Goal: Task Accomplishment & Management: Complete application form

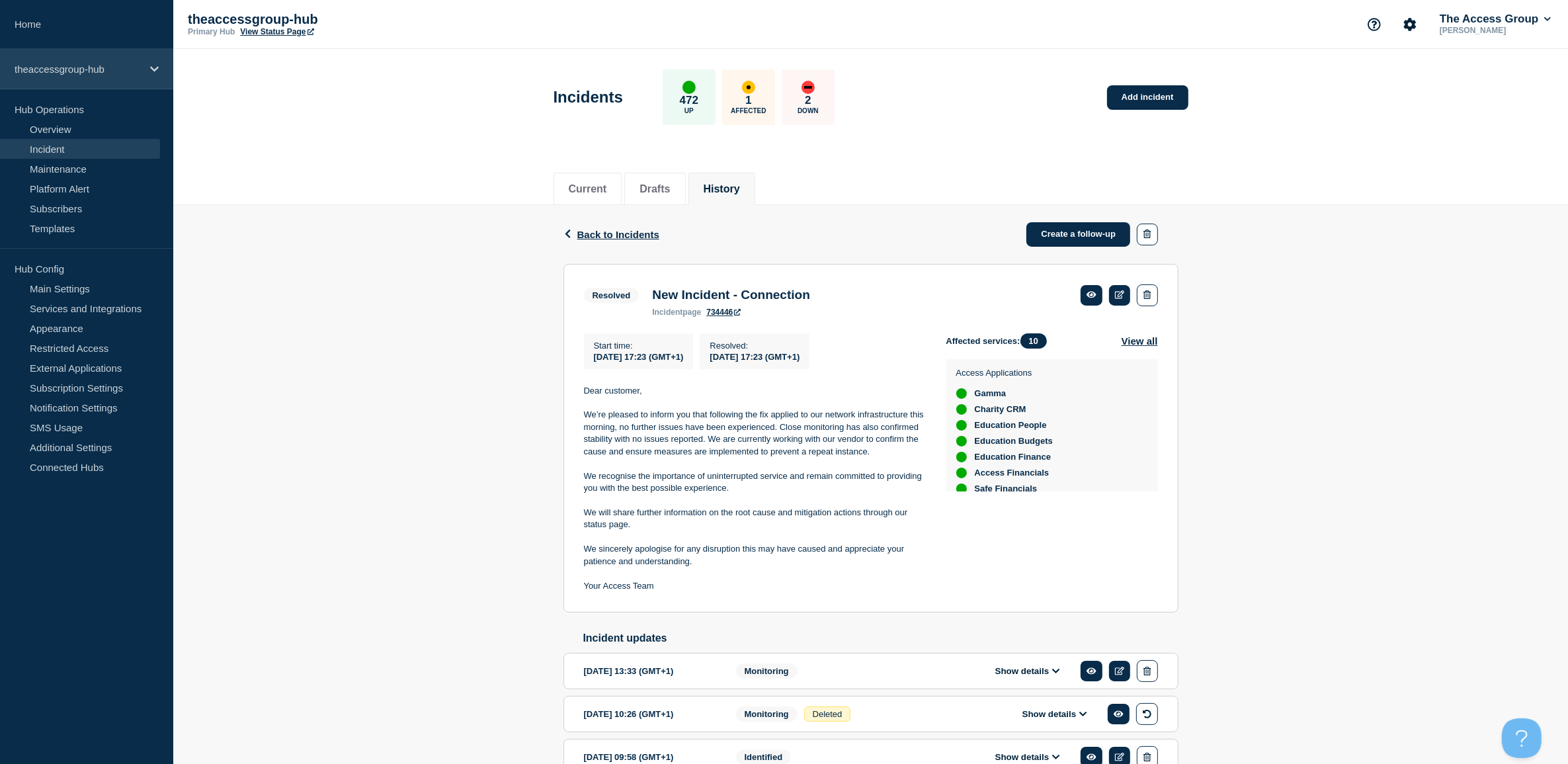
click at [68, 70] on p "theaccessgroup-hub" at bounding box center [77, 68] width 127 height 11
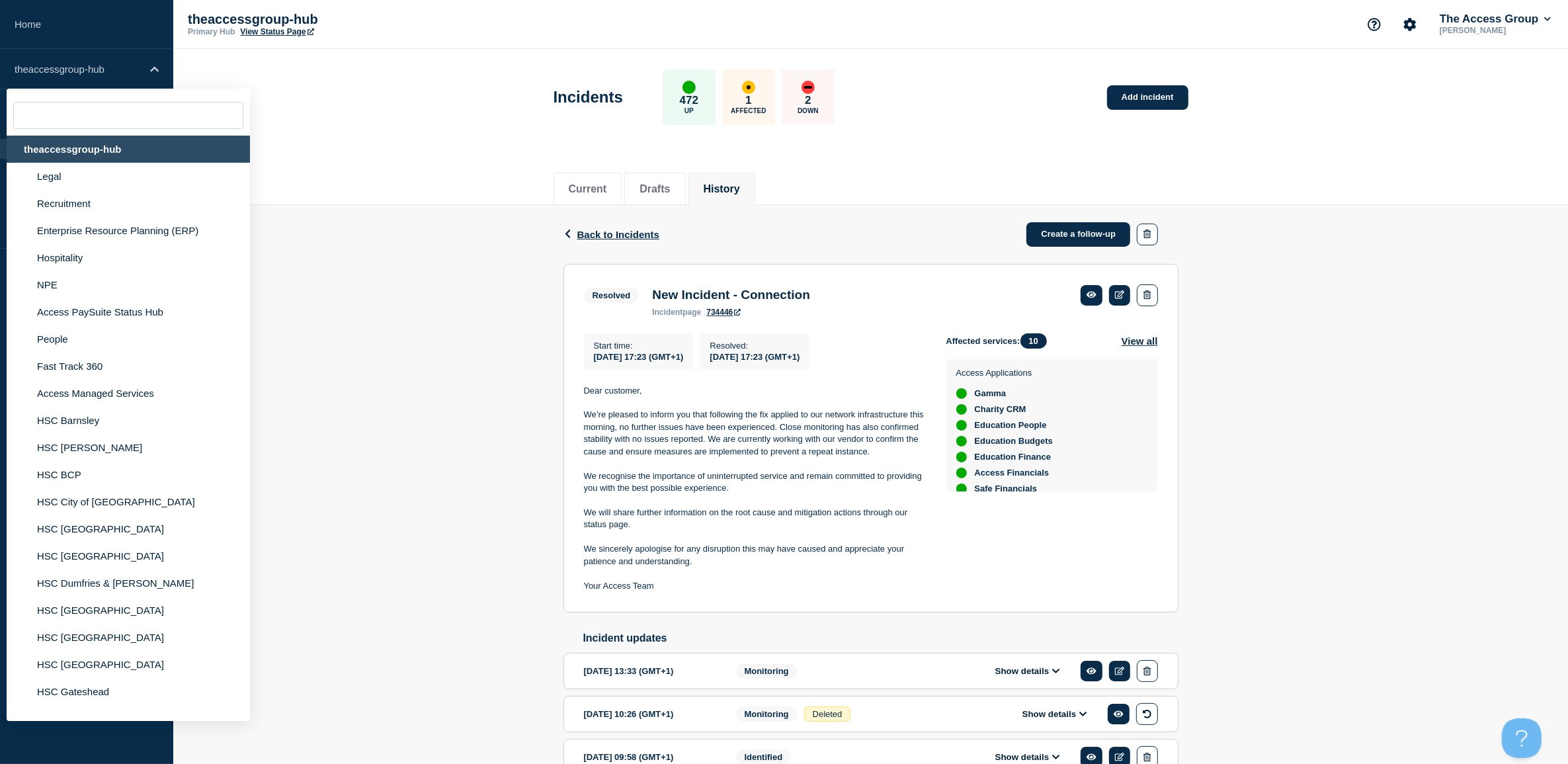
click at [62, 150] on div "theaccessgroup-hub" at bounding box center [128, 149] width 243 height 27
click at [344, 228] on div "Back Back to Incidents Create a follow-up Resolved New Incident - Connection St…" at bounding box center [871, 511] width 1395 height 612
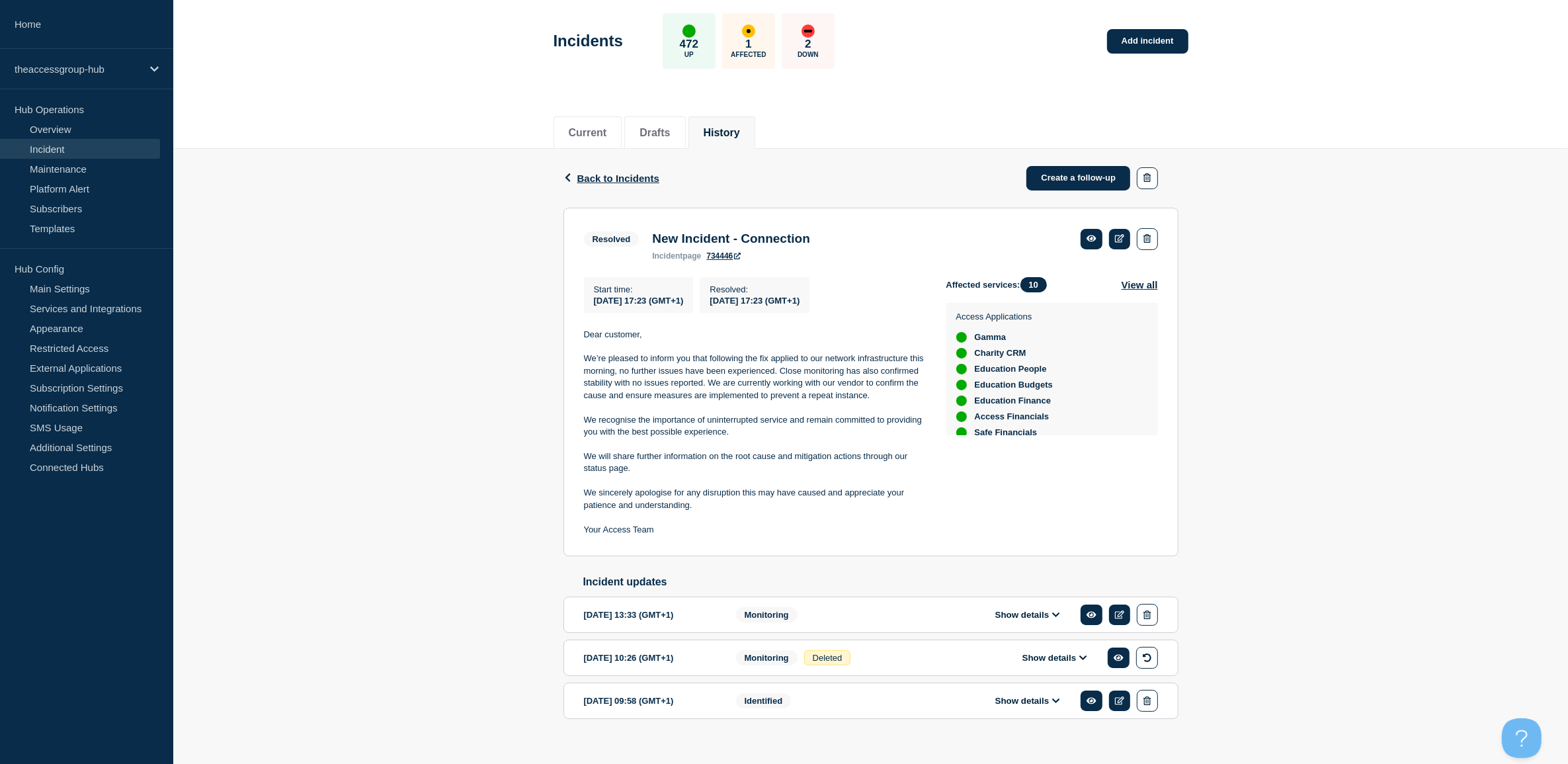
scroll to position [81, 0]
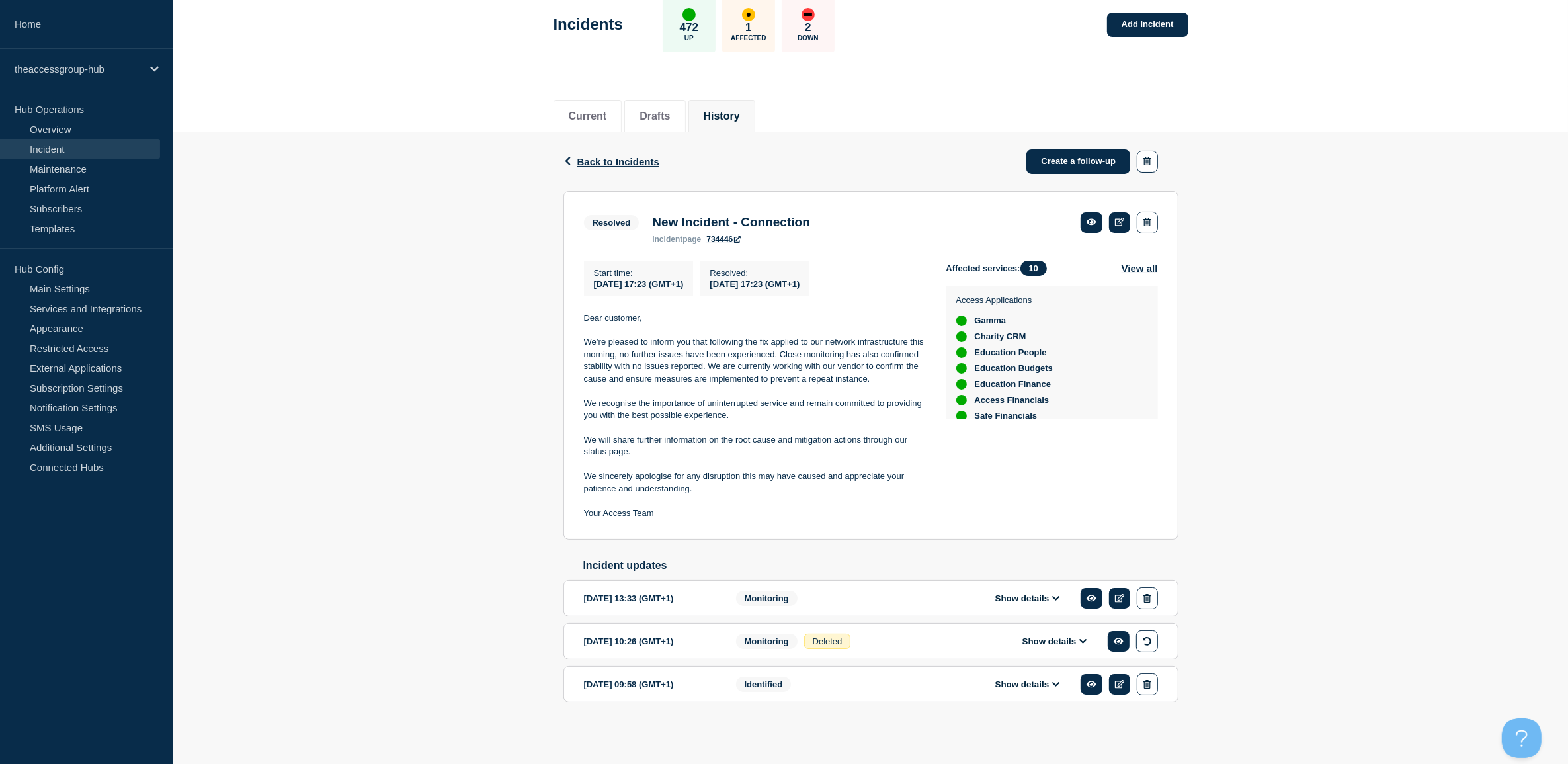
click at [1035, 687] on button "Show details" at bounding box center [1027, 683] width 72 height 11
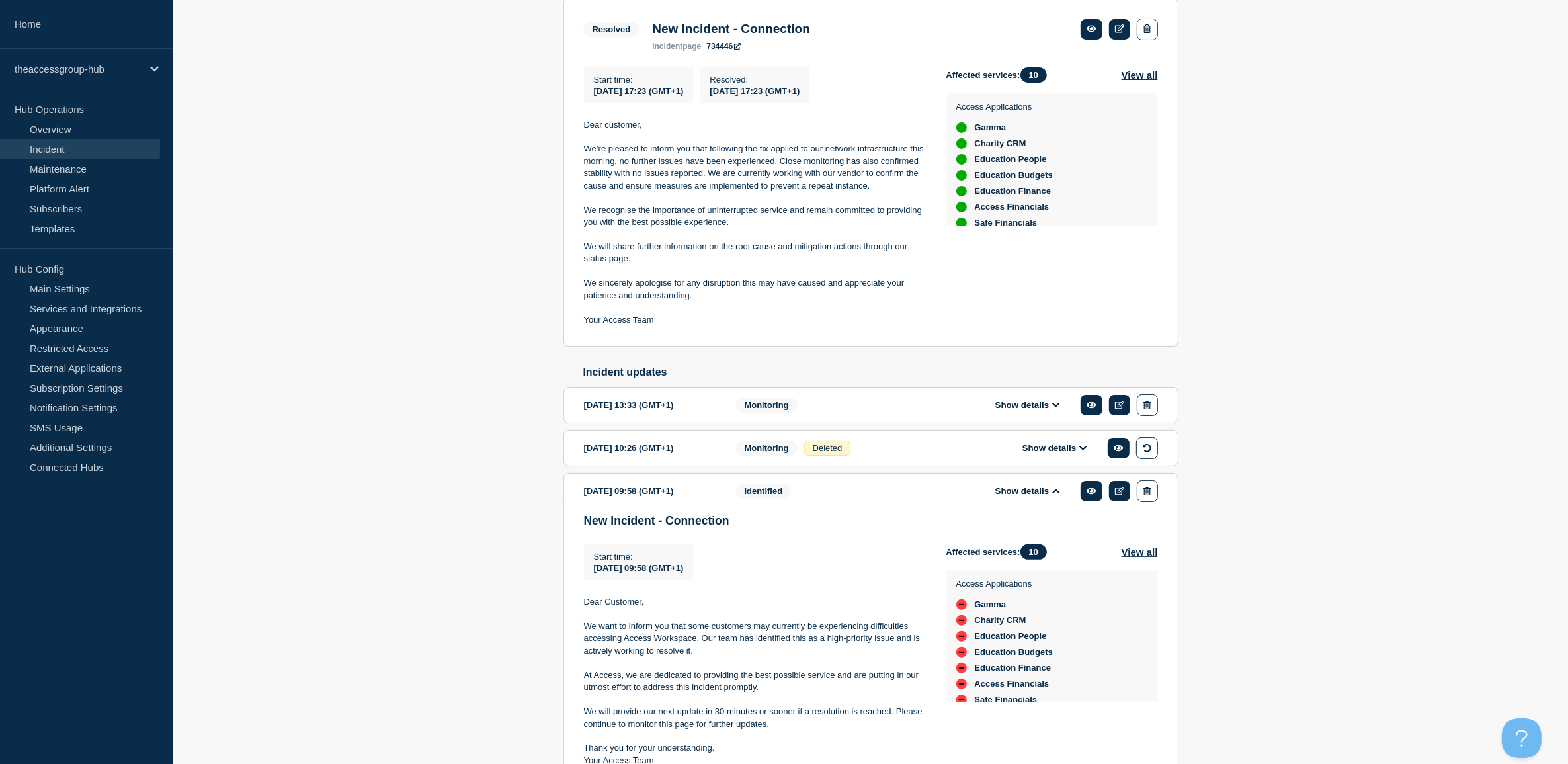
scroll to position [356, 0]
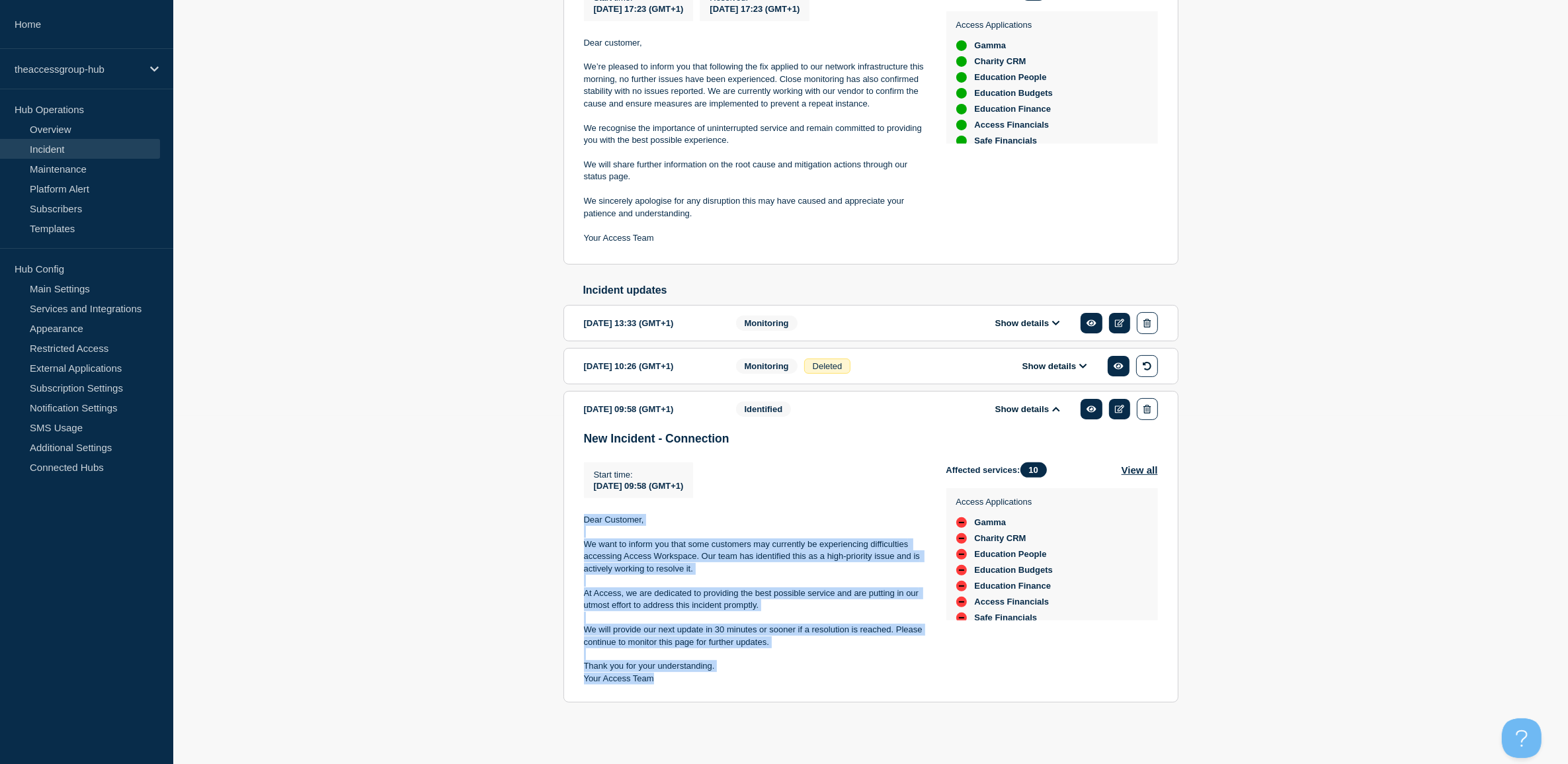
drag, startPoint x: 582, startPoint y: 519, endPoint x: 766, endPoint y: 676, distance: 241.9
click at [766, 676] on section "2025-10-14 09:58 (GMT+1) Show details Identified New Incident - Connection Star…" at bounding box center [871, 547] width 615 height 312
copy div "Dear Customer, We want to inform you that some customers may currently be exper…"
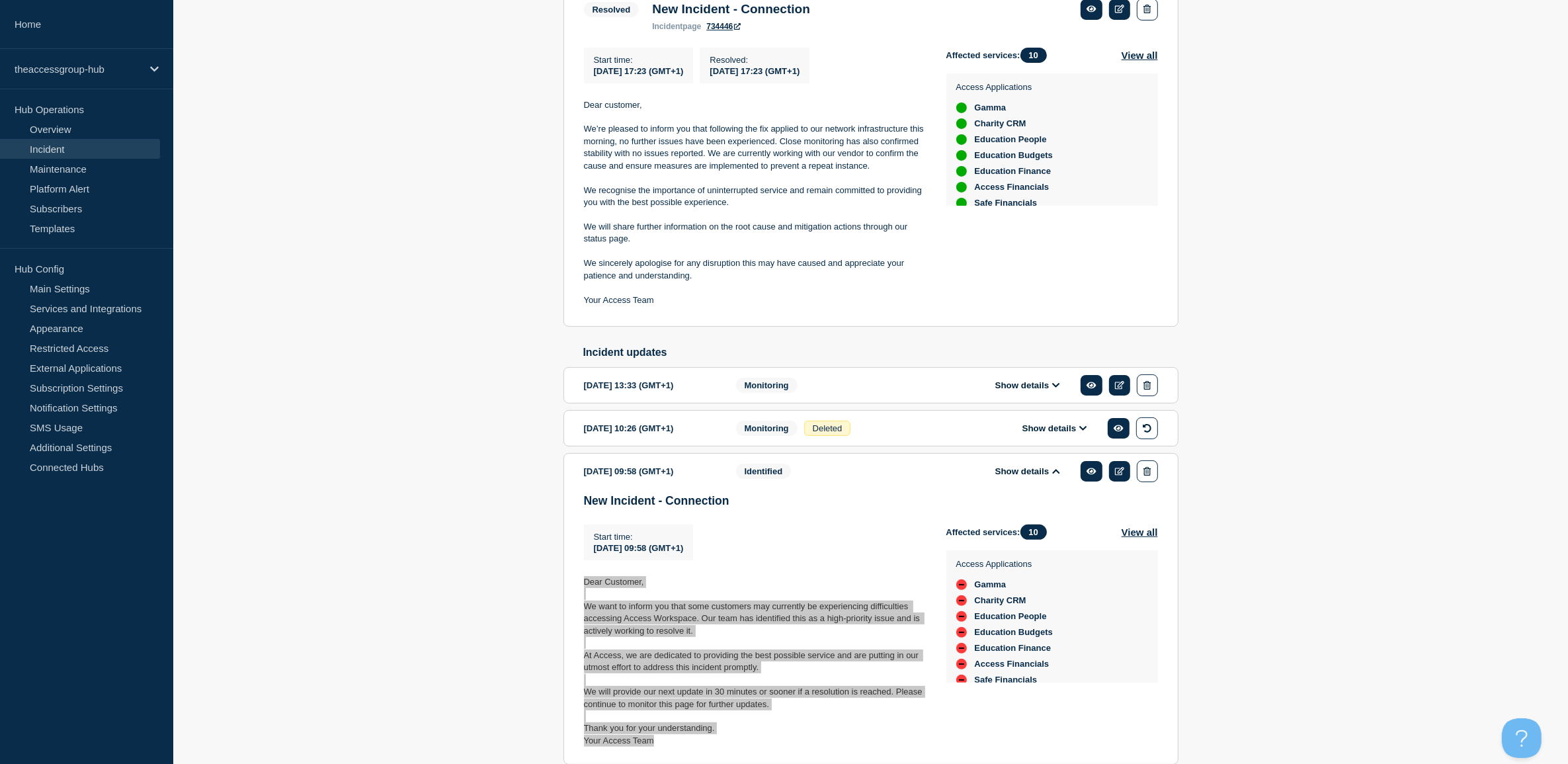
scroll to position [191, 0]
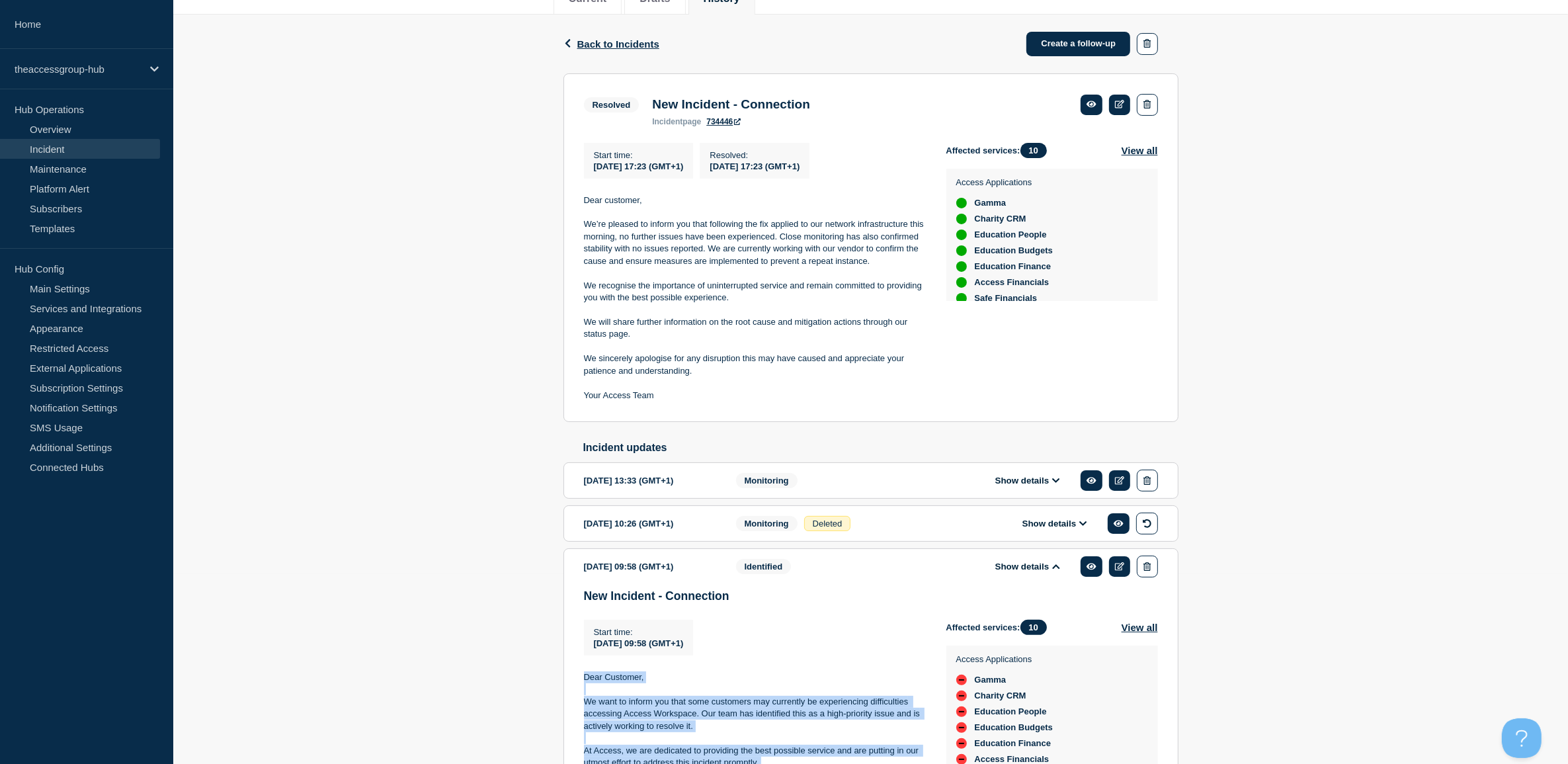
drag, startPoint x: 1033, startPoint y: 531, endPoint x: 984, endPoint y: 537, distance: 49.4
click at [1033, 529] on button "Show details" at bounding box center [1054, 522] width 72 height 11
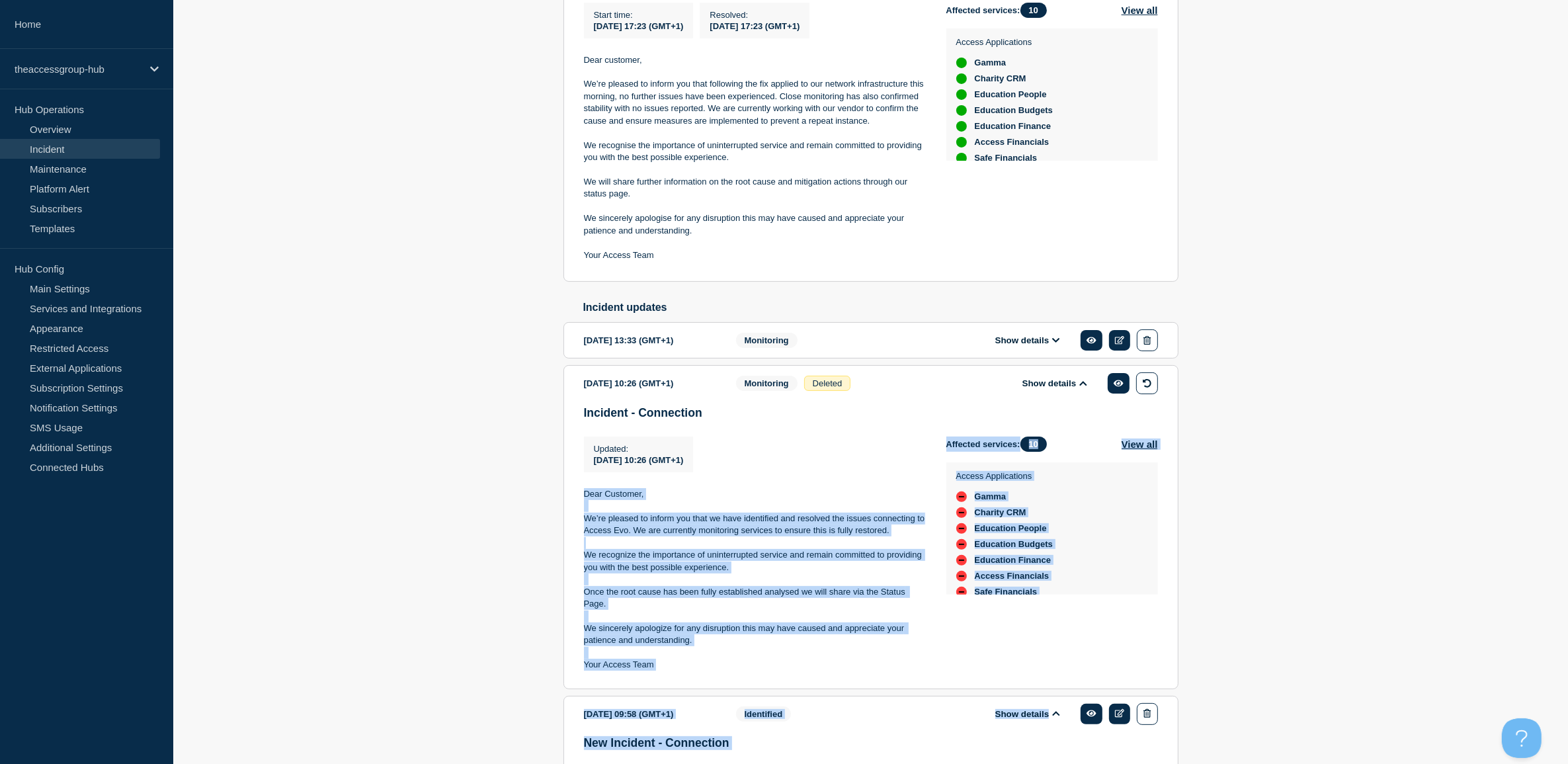
scroll to position [412, 0]
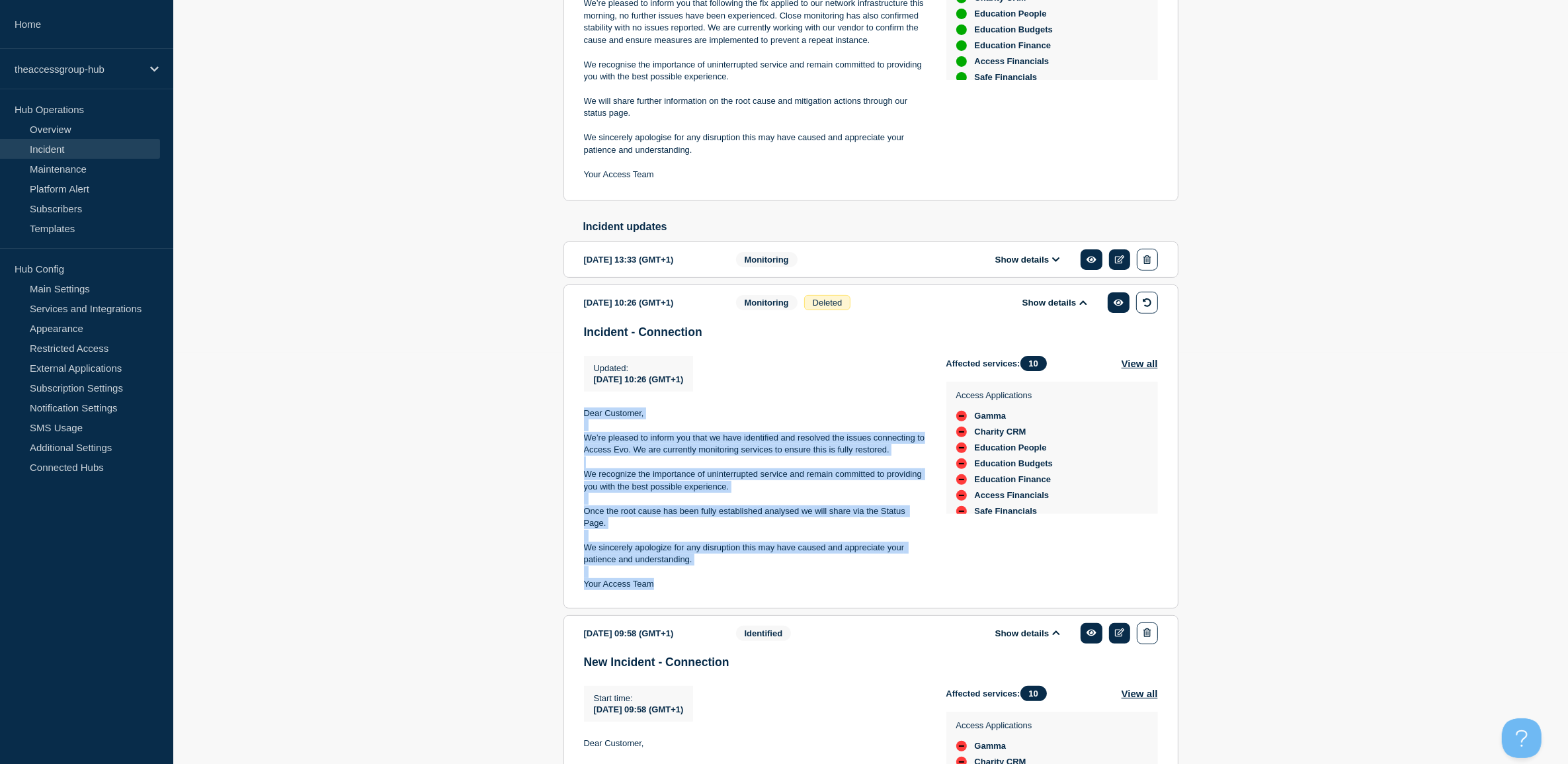
drag, startPoint x: 582, startPoint y: 640, endPoint x: 697, endPoint y: 591, distance: 125.0
click at [697, 591] on section "2025-10-14 10:26 (GMT+1) Show details Monitoring Deleted Incident - Connection …" at bounding box center [871, 446] width 615 height 323
copy div "Dear Customer, We’re pleased to inform you that we have identified and resolved…"
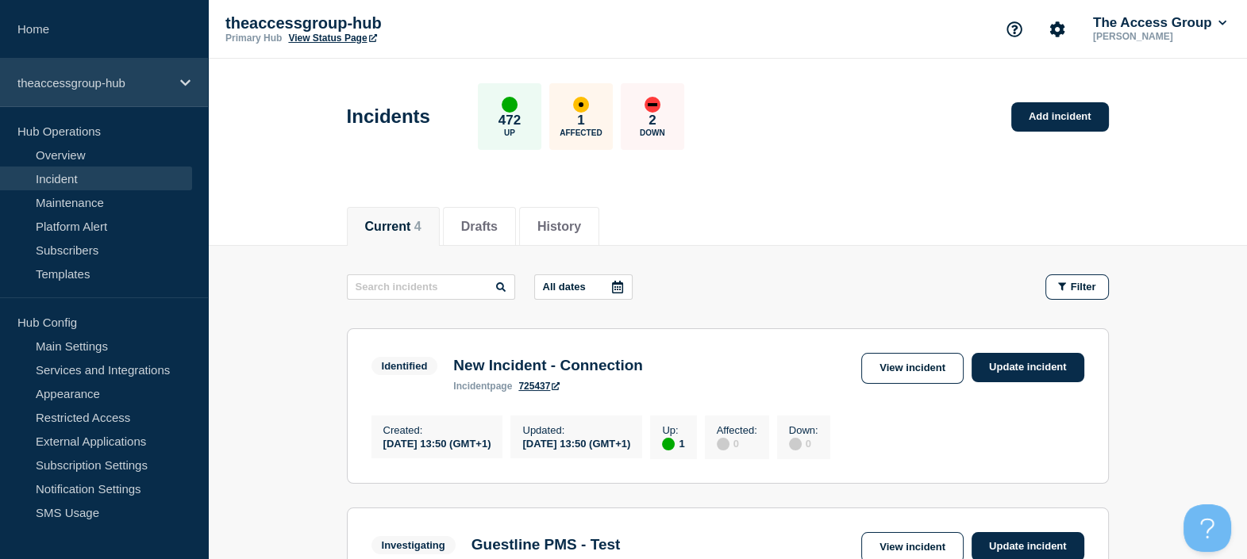
click at [75, 92] on div "theaccessgroup-hub" at bounding box center [104, 83] width 208 height 48
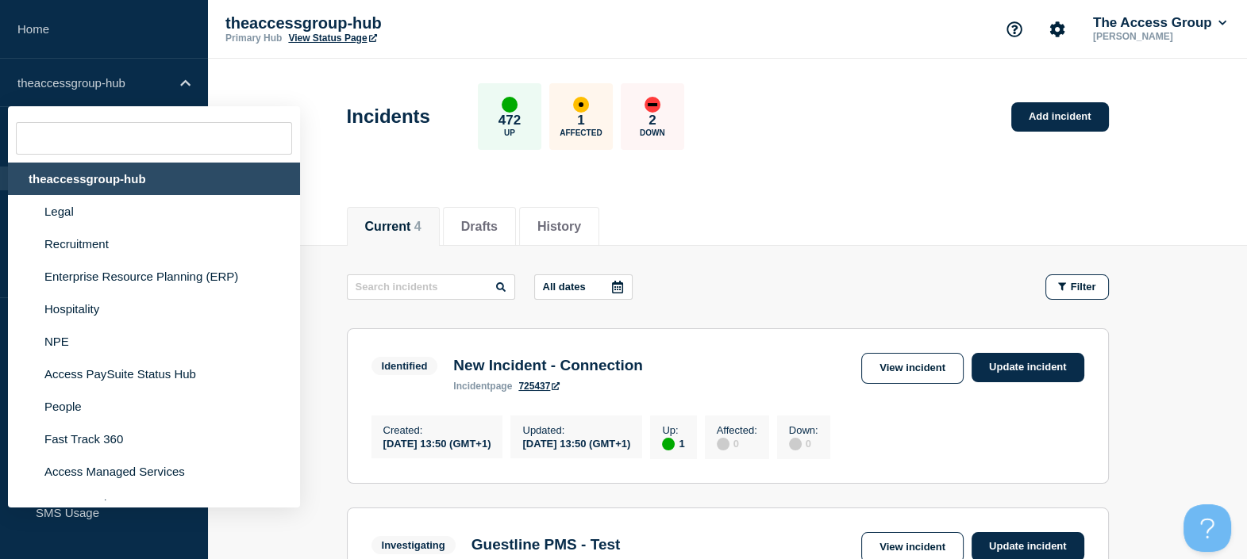
click at [79, 180] on div "theaccessgroup-hub" at bounding box center [154, 179] width 292 height 33
click at [59, 181] on div "theaccessgroup-hub" at bounding box center [154, 179] width 292 height 33
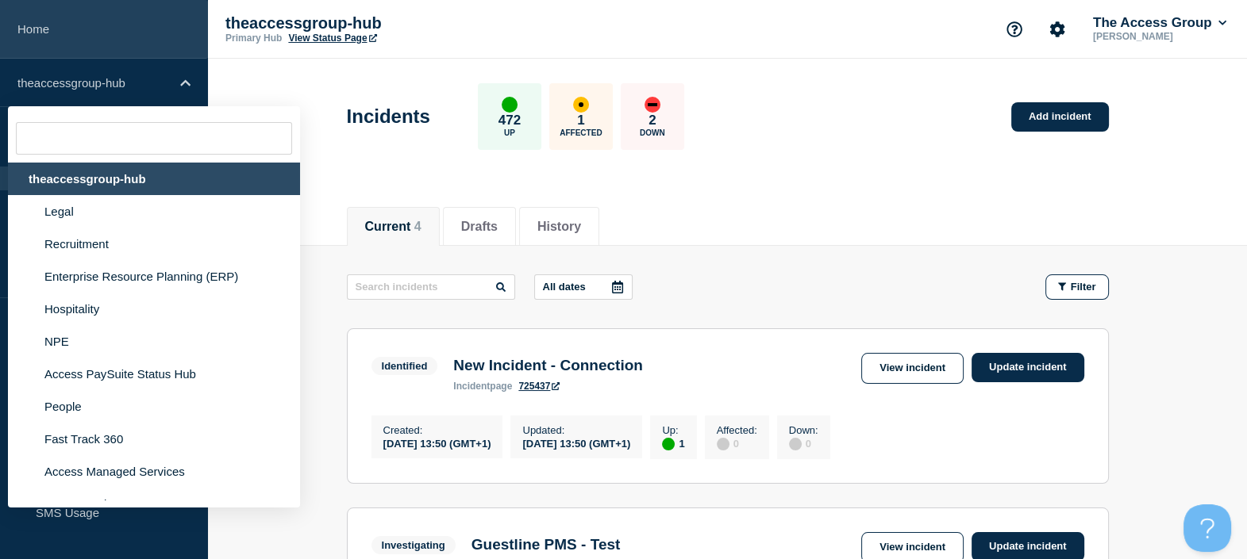
click at [148, 20] on link "Home" at bounding box center [104, 29] width 208 height 59
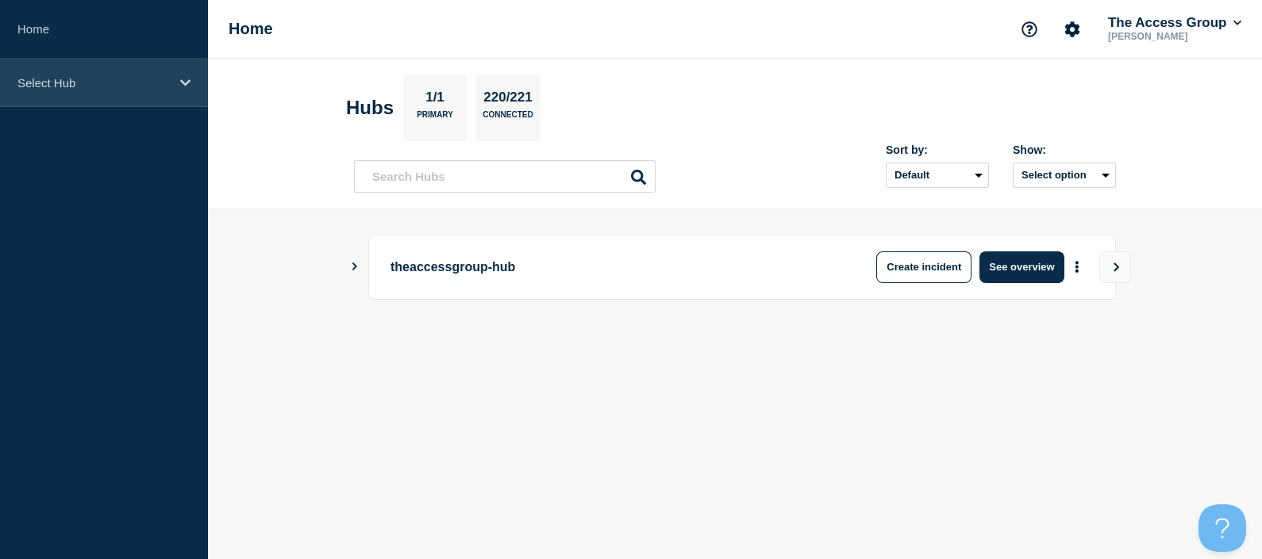
click at [65, 94] on div "Select Hub" at bounding box center [104, 83] width 208 height 48
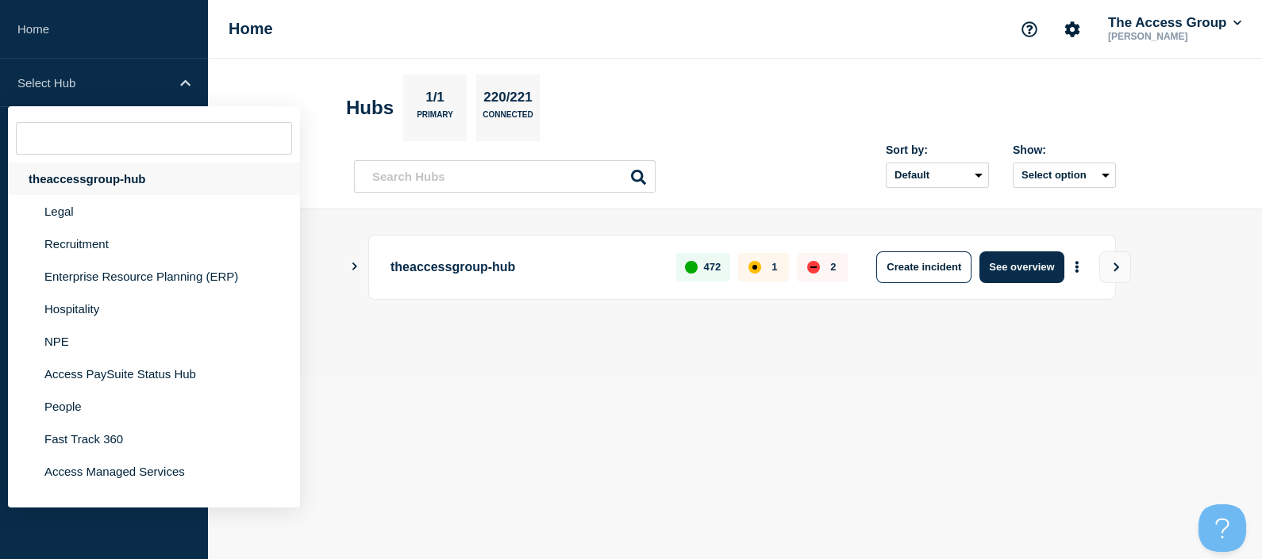
click at [59, 189] on div "theaccessgroup-hub" at bounding box center [154, 179] width 292 height 33
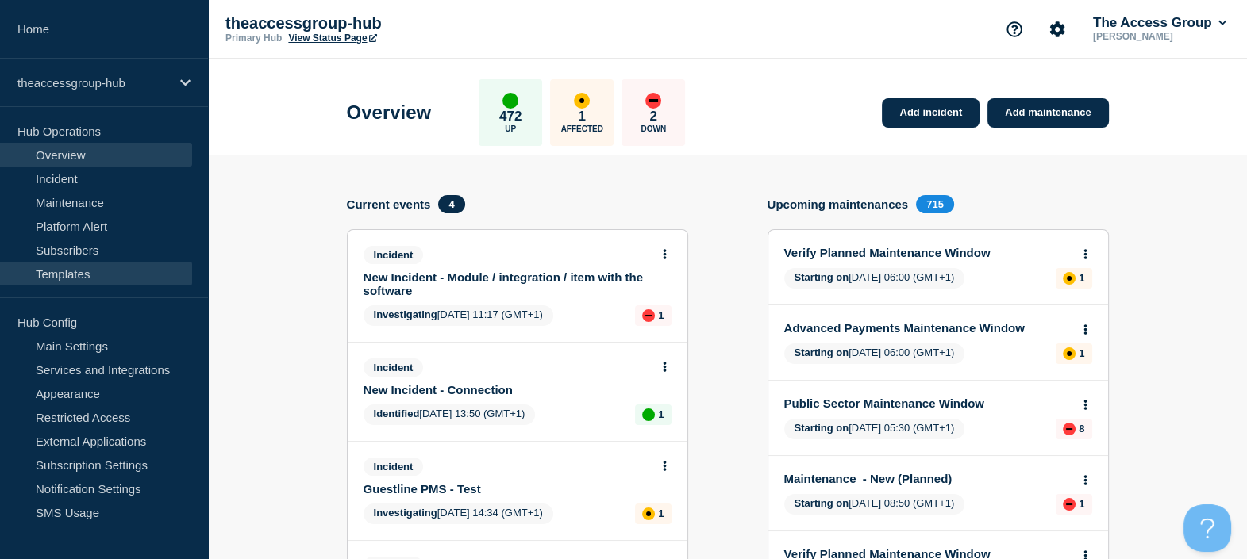
click at [65, 280] on link "Templates" at bounding box center [96, 274] width 192 height 24
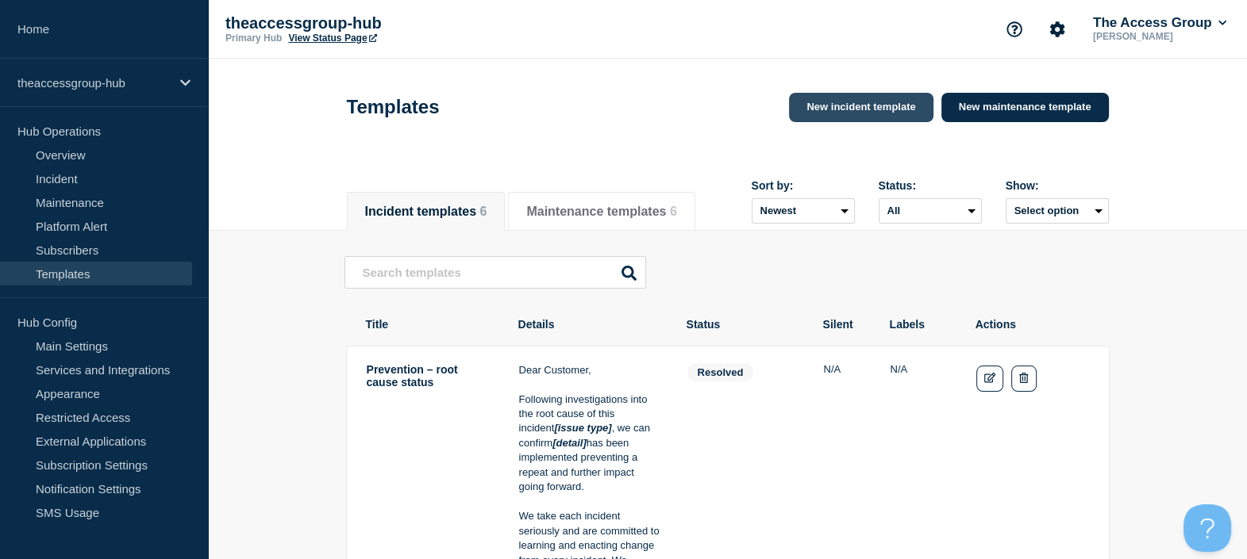
click at [872, 120] on link "New incident template" at bounding box center [861, 107] width 144 height 29
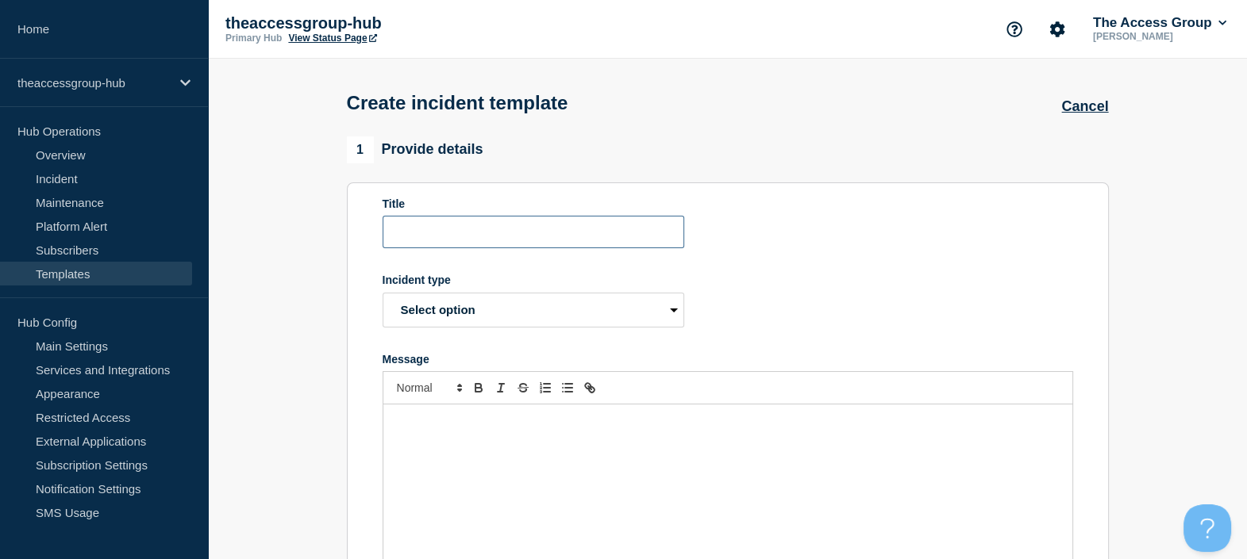
click at [478, 248] on input "Title" at bounding box center [534, 232] width 302 height 33
type input "Evo Connection"
click at [502, 297] on div "Incident type Select option Investigating Identified Monitoring Resolved" at bounding box center [534, 301] width 302 height 54
click at [498, 313] on select "Select option Investigating Identified Monitoring Resolved" at bounding box center [534, 310] width 302 height 35
select select "identified"
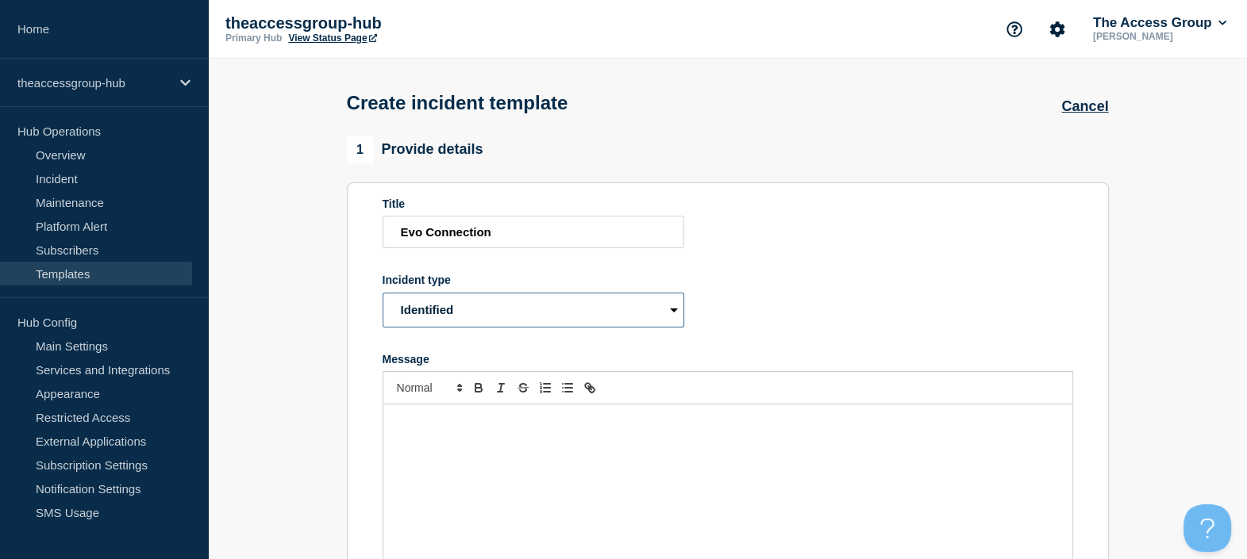
click at [383, 298] on select "Select option Investigating Identified Monitoring Resolved" at bounding box center [534, 310] width 302 height 35
click at [475, 413] on div "Message" at bounding box center [727, 500] width 689 height 190
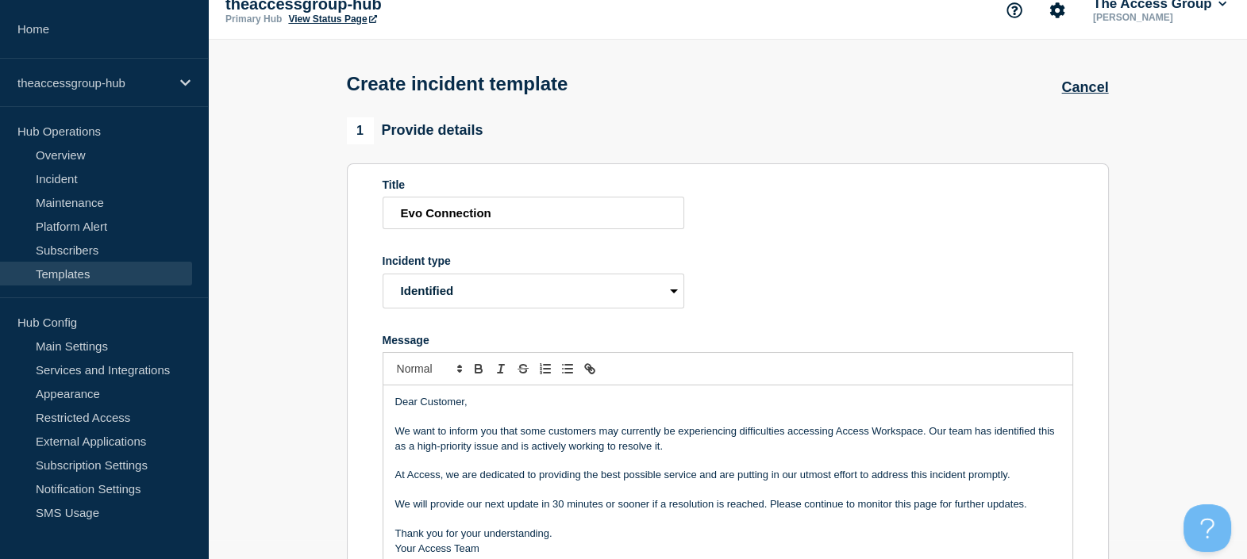
click at [900, 439] on p "We want to inform you that some customers may currently be experiencing difficu…" at bounding box center [727, 439] width 665 height 29
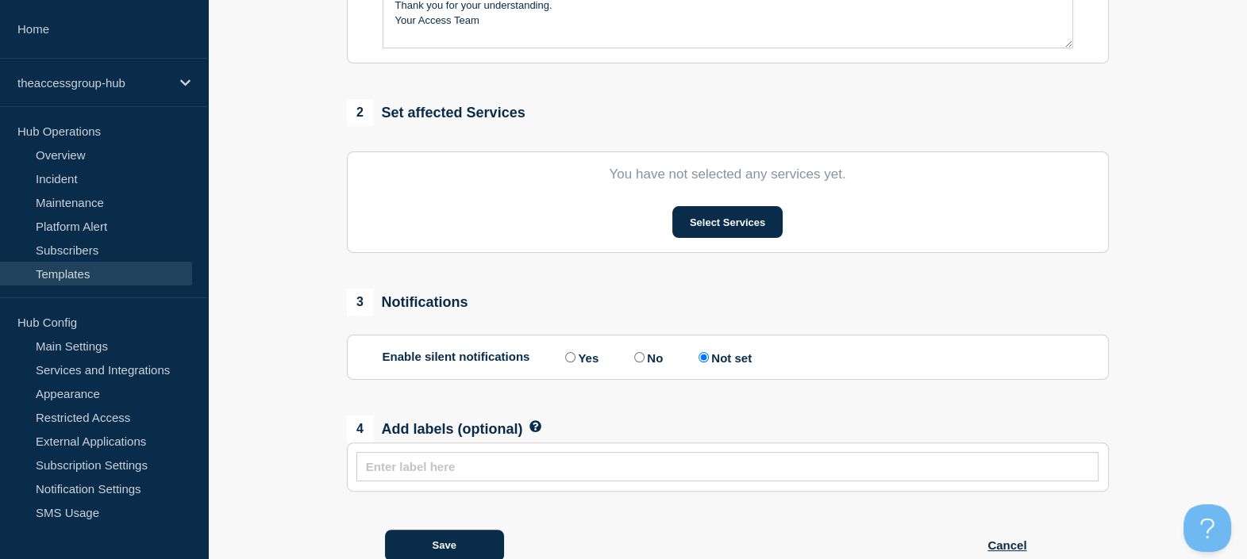
scroll to position [598, 0]
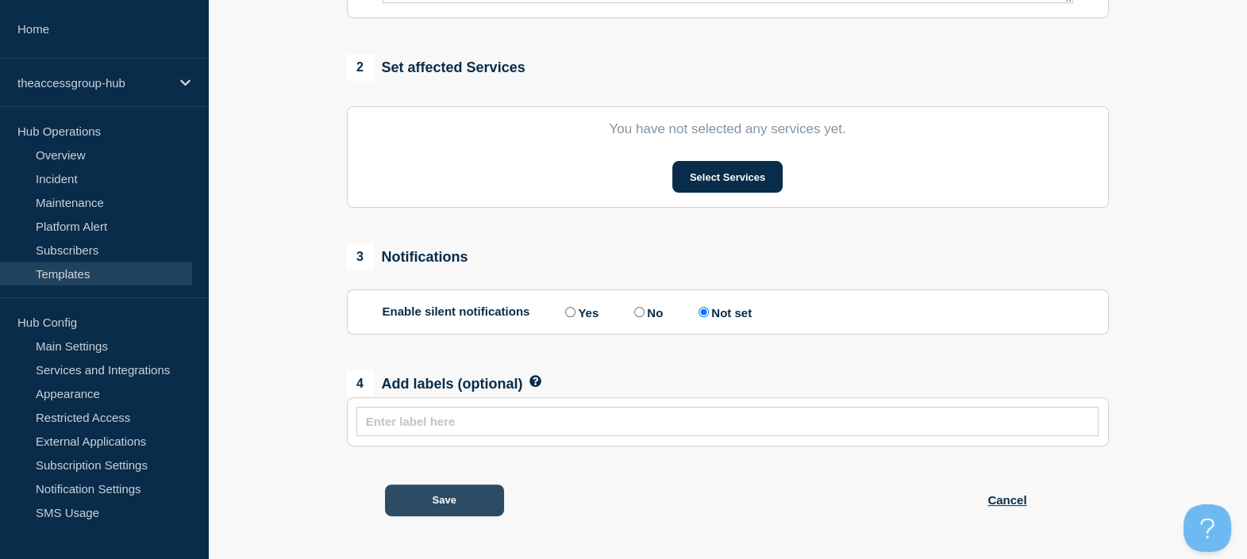
click at [430, 492] on button "Save" at bounding box center [444, 501] width 119 height 32
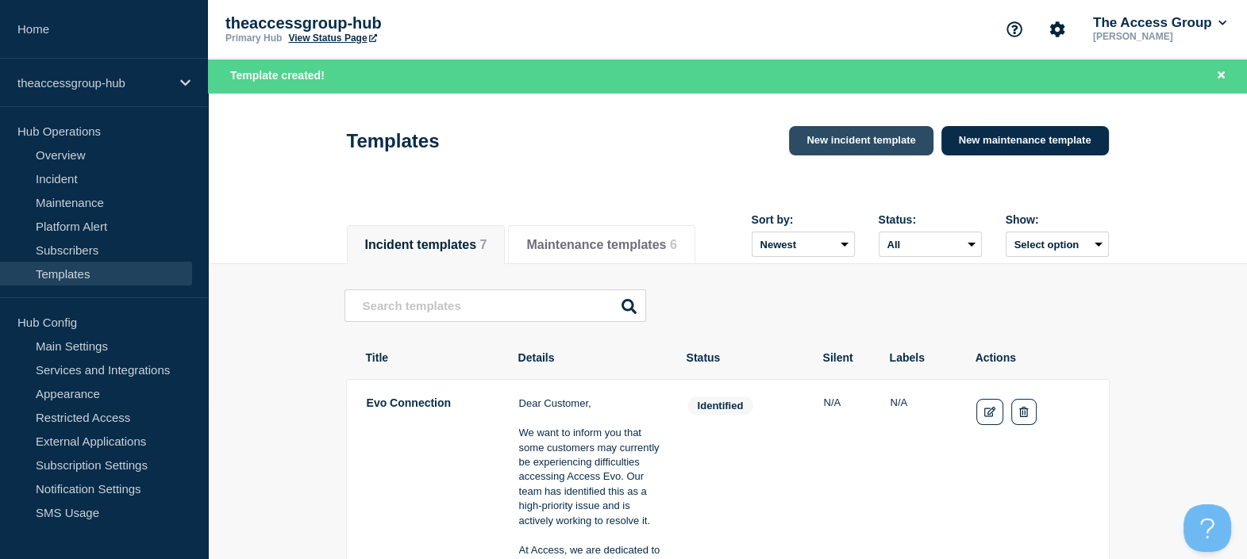
click at [853, 136] on link "New incident template" at bounding box center [861, 140] width 144 height 29
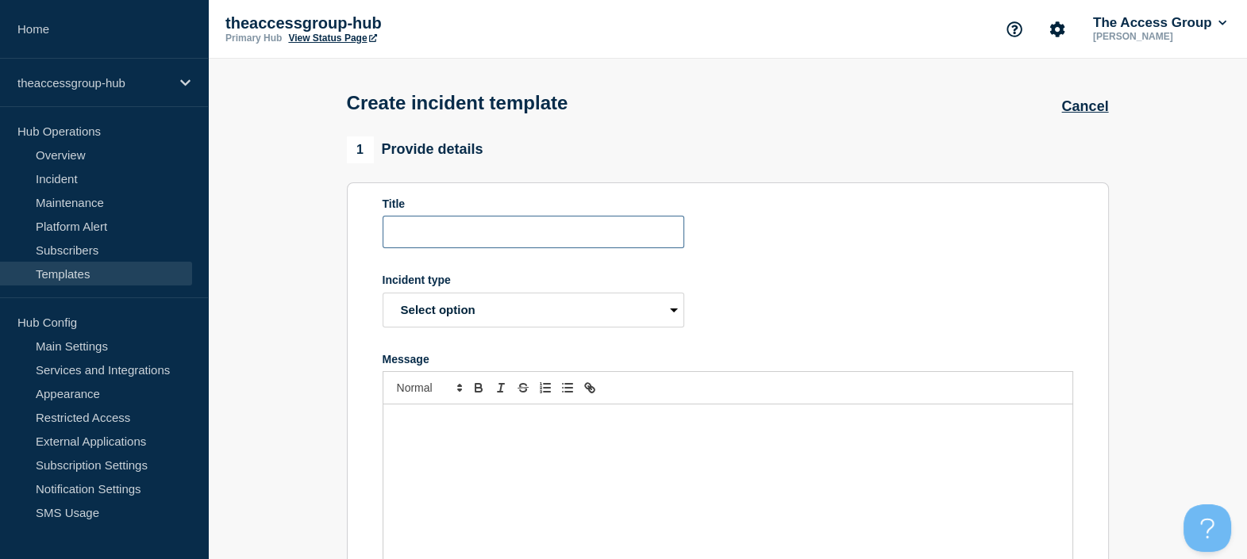
click at [482, 241] on input "Title" at bounding box center [534, 232] width 302 height 33
type input "Evo Update"
click at [436, 317] on select "Select option Investigating Identified Monitoring Resolved" at bounding box center [534, 310] width 302 height 35
select select "monitoring"
click at [383, 298] on select "Select option Investigating Identified Monitoring Resolved" at bounding box center [534, 310] width 302 height 35
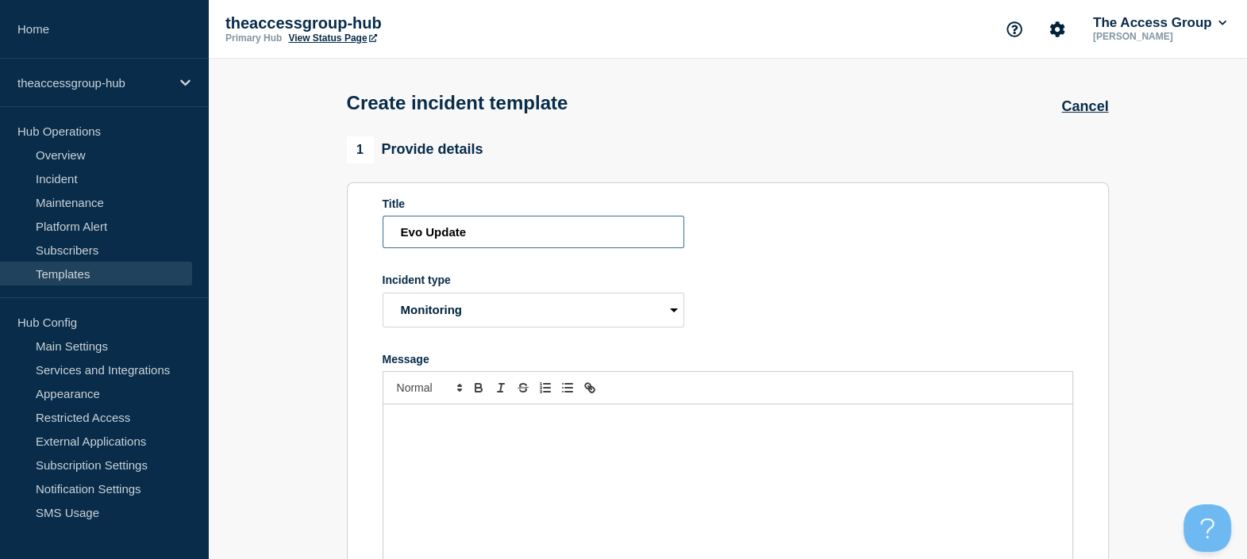
click at [445, 236] on input "Evo Update" at bounding box center [534, 232] width 302 height 33
type input "Evo Monitoring"
click at [492, 435] on div "Message" at bounding box center [727, 500] width 689 height 190
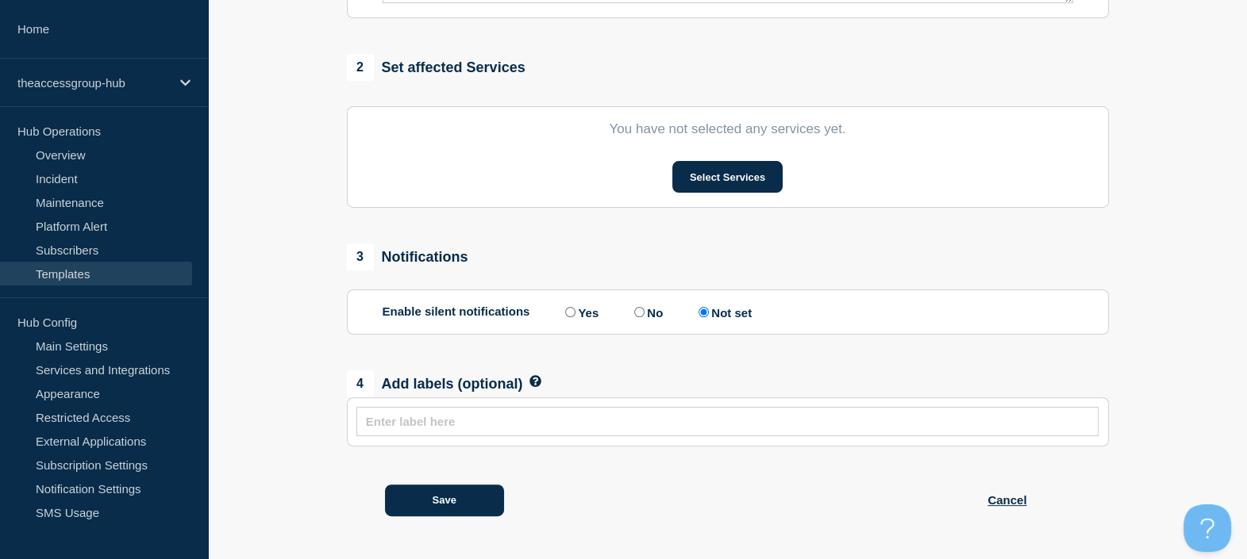
scroll to position [598, 0]
click at [452, 504] on button "Save" at bounding box center [444, 501] width 119 height 32
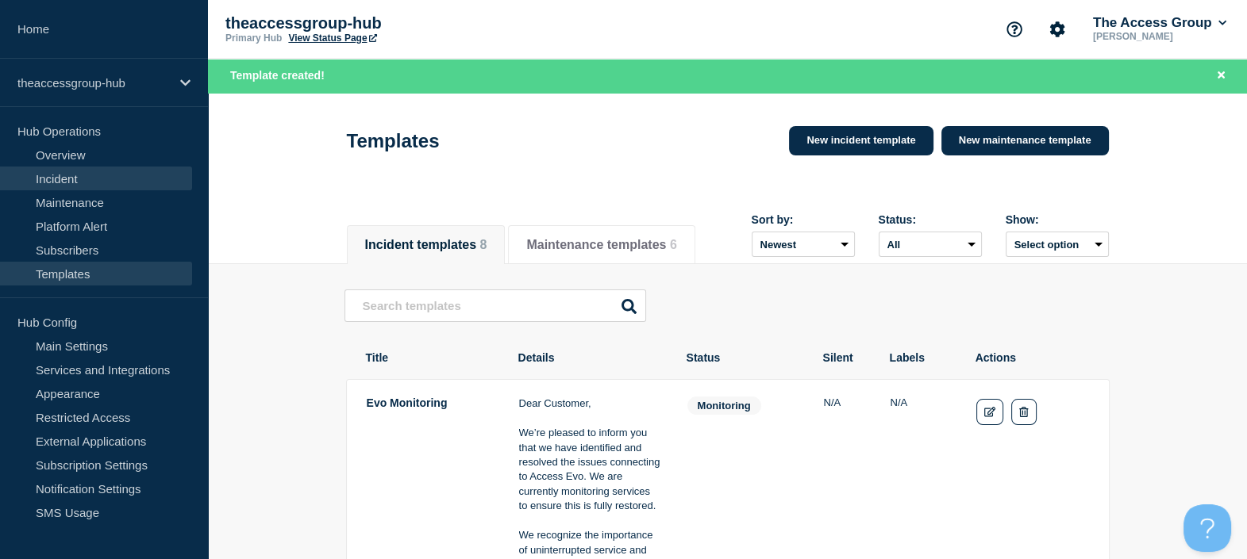
click at [63, 175] on link "Incident" at bounding box center [96, 179] width 192 height 24
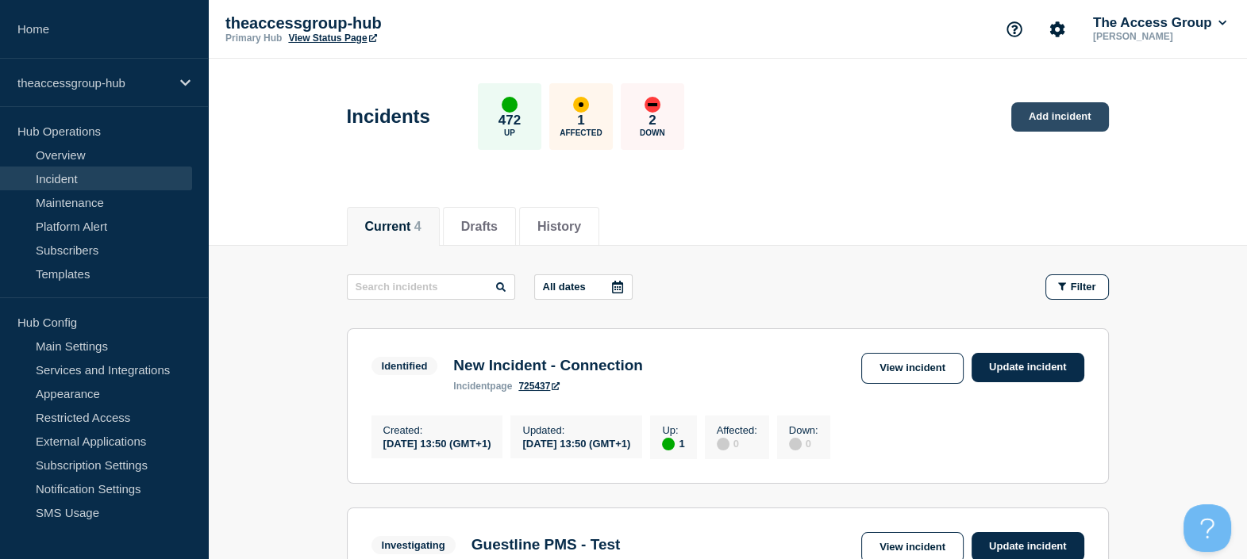
click at [1087, 121] on link "Add incident" at bounding box center [1060, 116] width 98 height 29
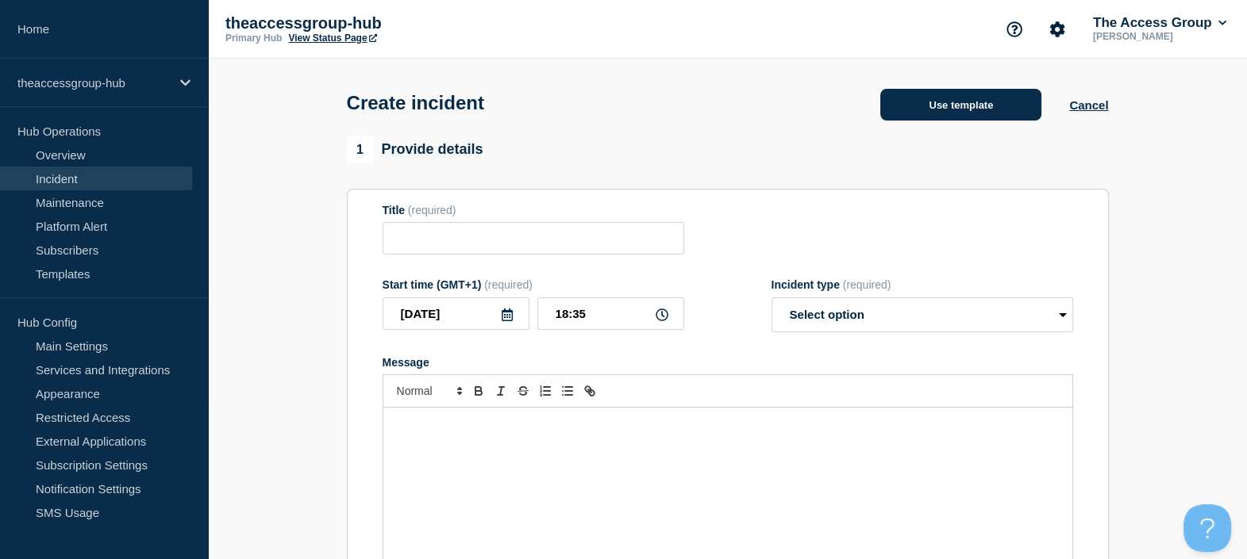
click at [936, 110] on button "Use template" at bounding box center [960, 105] width 161 height 32
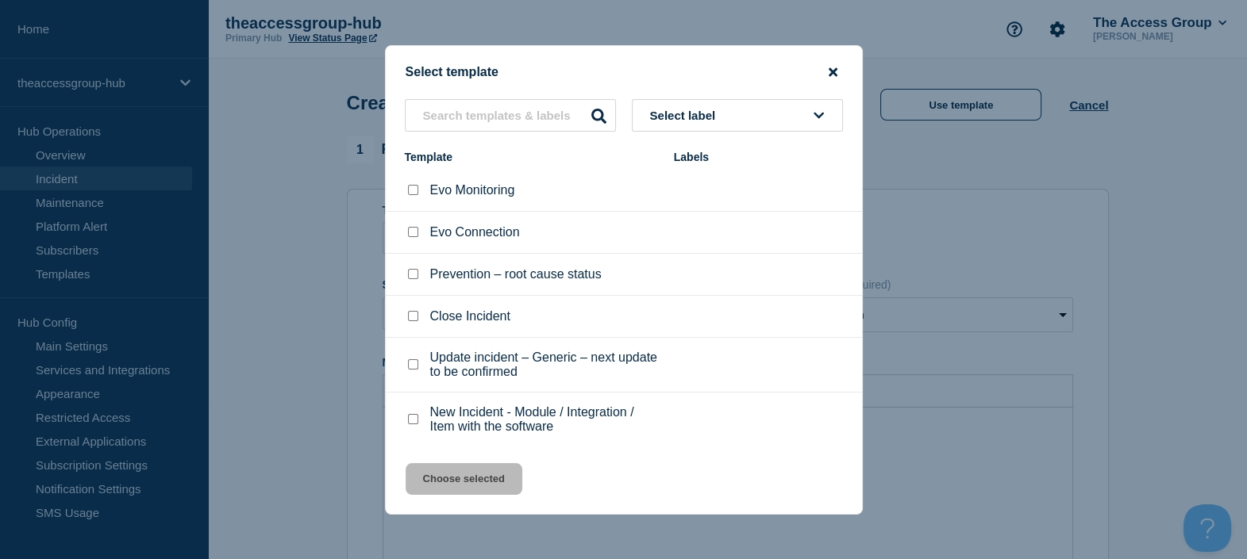
click at [836, 69] on icon "close button" at bounding box center [832, 72] width 9 height 13
